Goal: Book appointment/travel/reservation

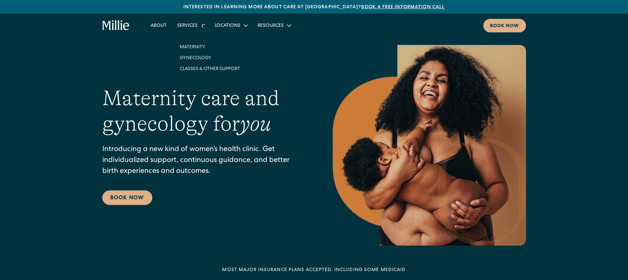
click at [195, 29] on div "Services" at bounding box center [187, 26] width 21 height 7
click at [217, 62] on link "Classes & Other Support" at bounding box center [209, 63] width 71 height 11
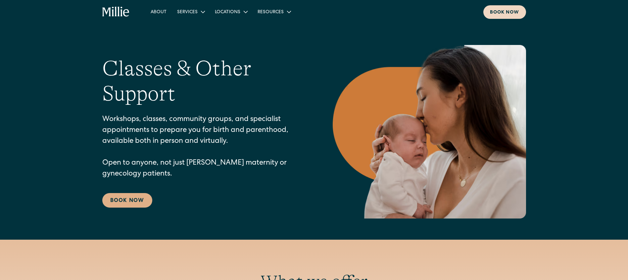
scroll to position [-1, 0]
click at [499, 12] on div "Book now" at bounding box center [504, 12] width 29 height 7
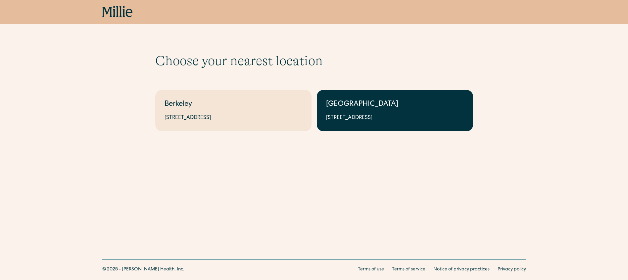
click at [365, 126] on link "South Bay 1471 Saratoga Ave, Suite 101, San Jose, CA 95129" at bounding box center [395, 110] width 156 height 41
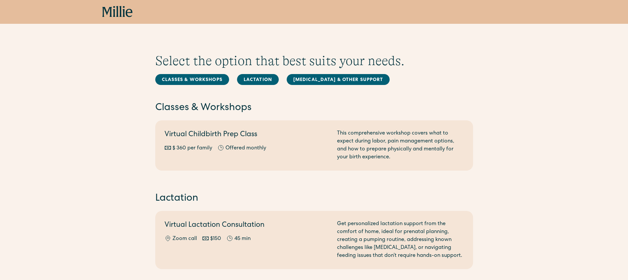
click at [118, 15] on icon at bounding box center [117, 12] width 30 height 12
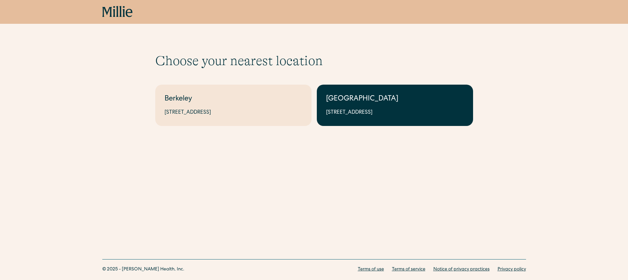
click at [443, 103] on div "[GEOGRAPHIC_DATA]" at bounding box center [395, 99] width 138 height 11
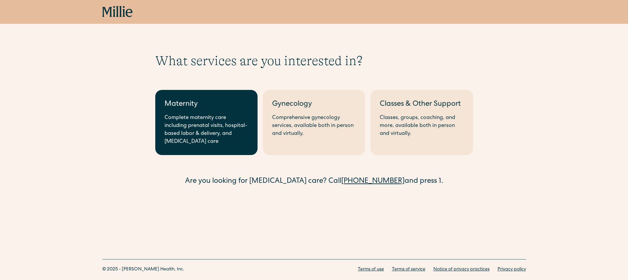
click at [229, 99] on div "Maternity" at bounding box center [207, 104] width 84 height 11
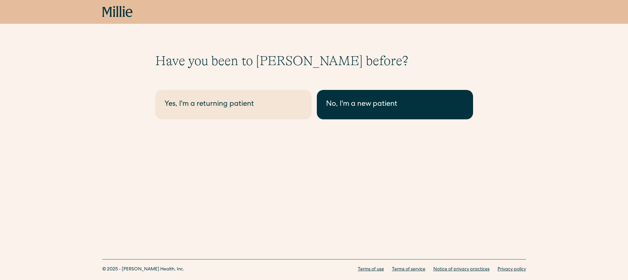
click at [365, 108] on div "No, I'm a new patient" at bounding box center [395, 104] width 138 height 11
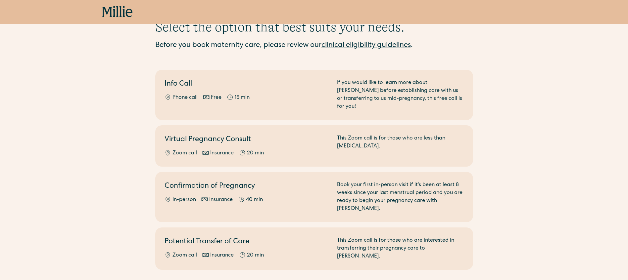
scroll to position [35, 0]
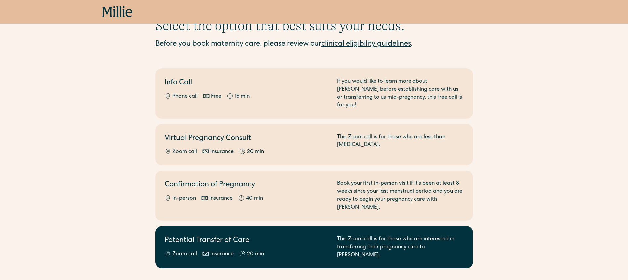
click at [267, 236] on div "Potential Transfer of Care Zoom call Insurance 20 min" at bounding box center [247, 248] width 165 height 24
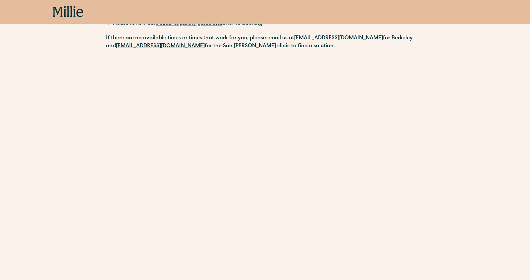
scroll to position [174, 0]
